Goal: Information Seeking & Learning: Learn about a topic

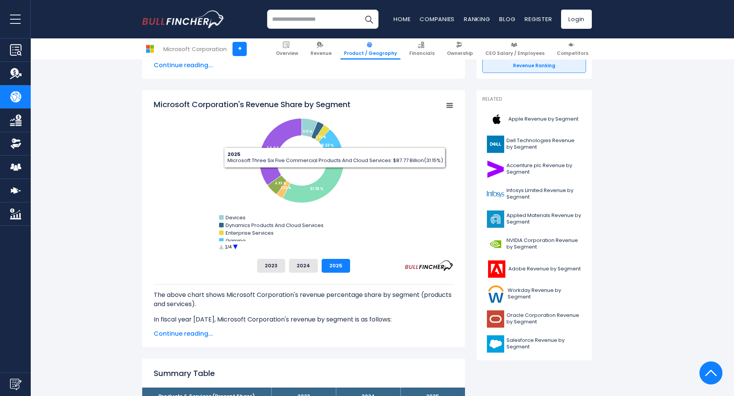
scroll to position [192, 0]
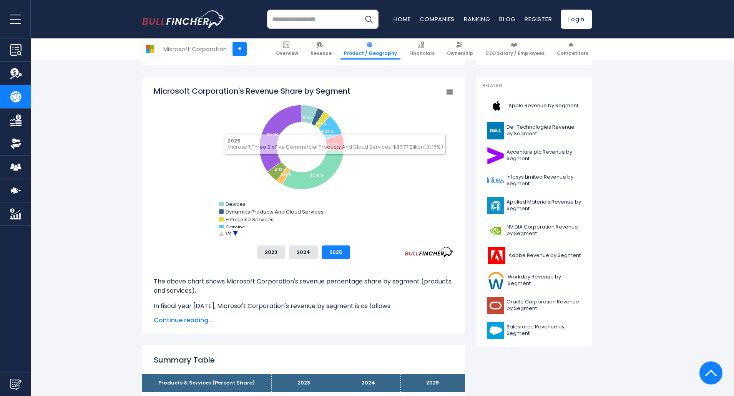
click at [235, 234] on circle "Microsoft Corporation's Revenue Share by Segment" at bounding box center [235, 234] width 12 height 12
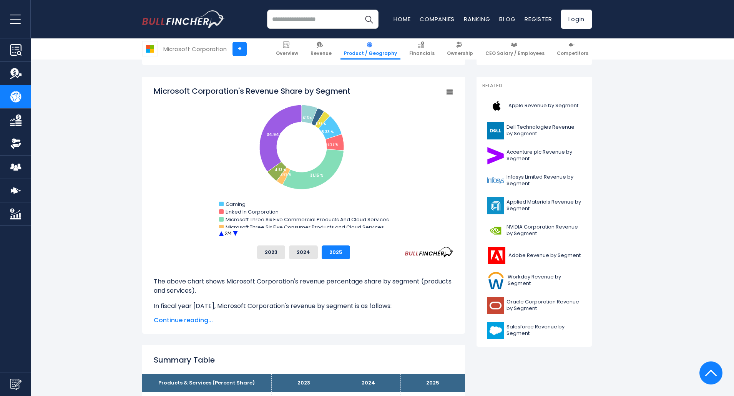
click at [221, 234] on circle "Microsoft Corporation's Revenue Share by Segment" at bounding box center [221, 234] width 12 height 12
click at [236, 232] on circle "Microsoft Corporation's Revenue Share by Segment" at bounding box center [235, 234] width 12 height 12
click at [237, 233] on circle "Microsoft Corporation's Revenue Share by Segment" at bounding box center [235, 234] width 12 height 12
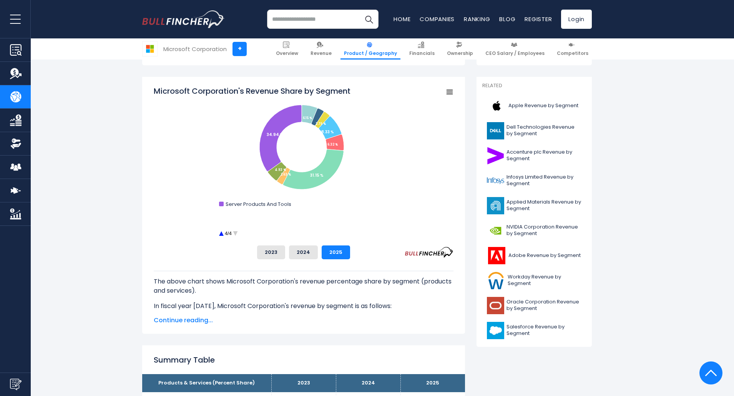
click at [221, 232] on circle "Microsoft Corporation's Revenue Share by Segment" at bounding box center [221, 234] width 12 height 12
click at [267, 247] on button "2023" at bounding box center [271, 253] width 28 height 14
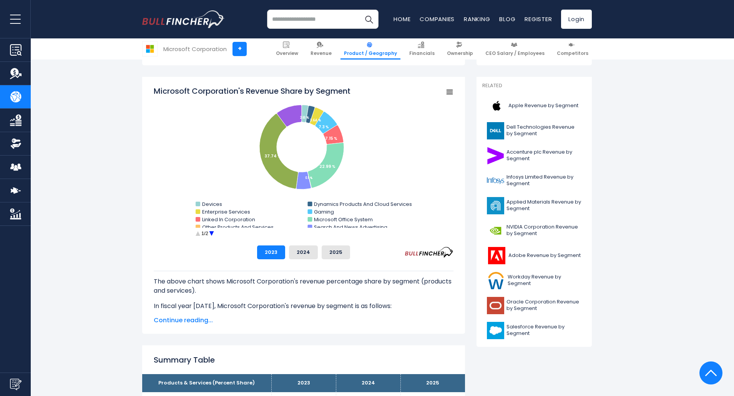
scroll to position [231, 0]
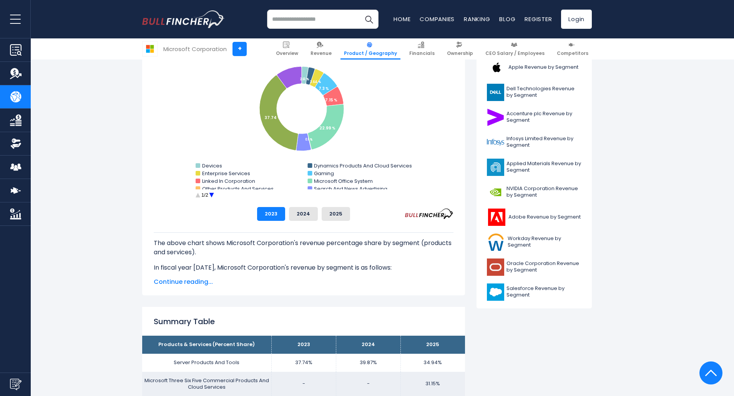
click at [210, 195] on circle "Microsoft Corporation's Revenue Share by Segment" at bounding box center [212, 195] width 12 height 12
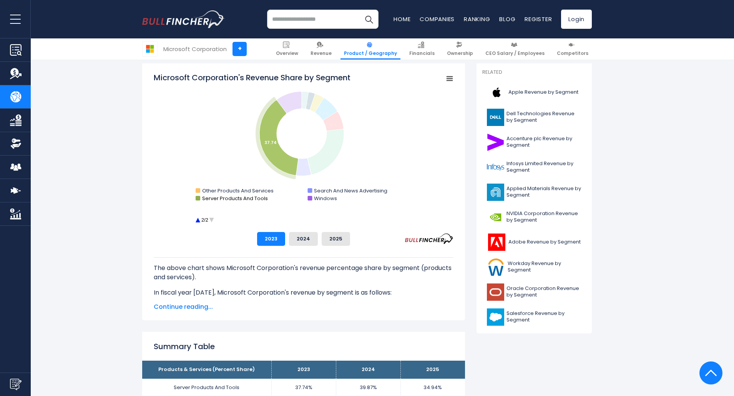
scroll to position [192, 0]
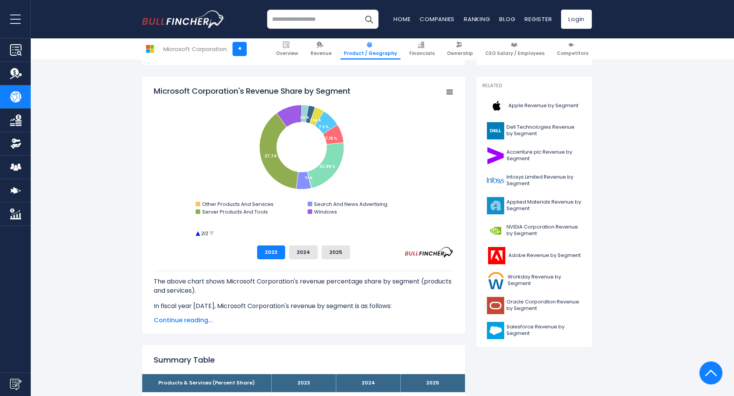
click at [195, 234] on circle "Microsoft Corporation's Revenue Share by Segment" at bounding box center [198, 234] width 12 height 12
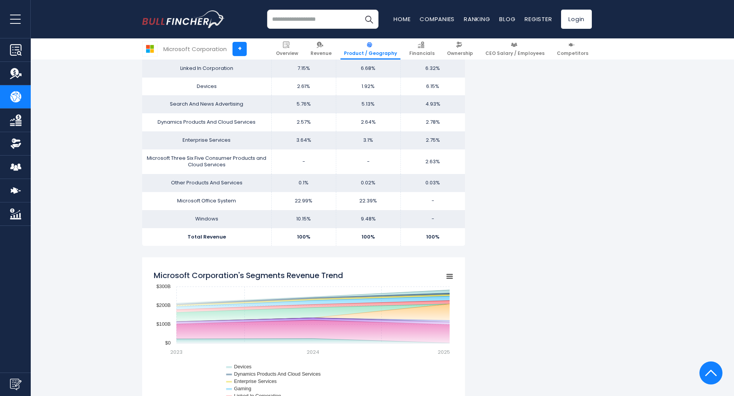
scroll to position [653, 0]
